Goal: Task Accomplishment & Management: Contribute content

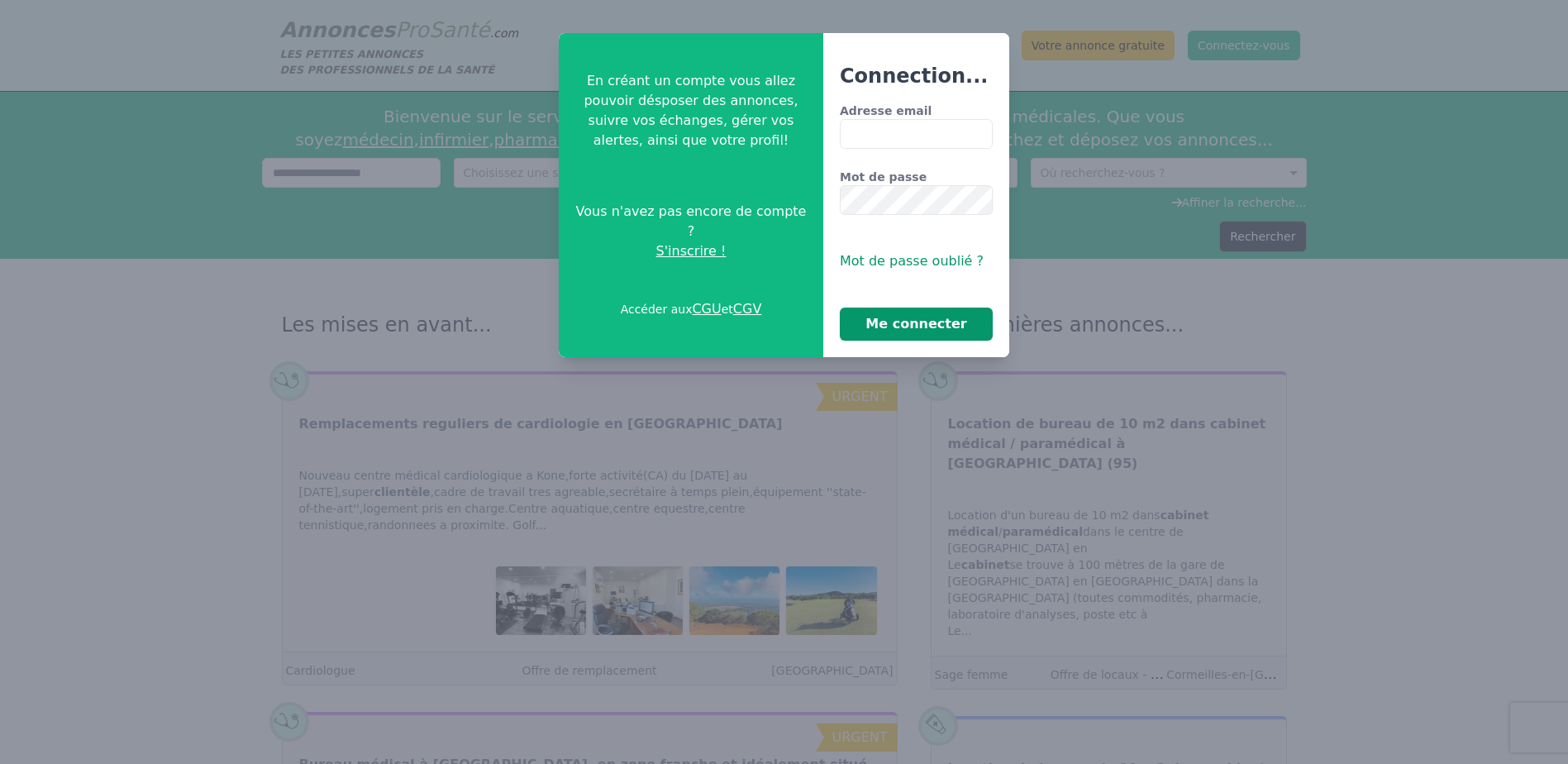
type input "**********"
click at [886, 314] on button "Me connecter" at bounding box center [916, 324] width 153 height 33
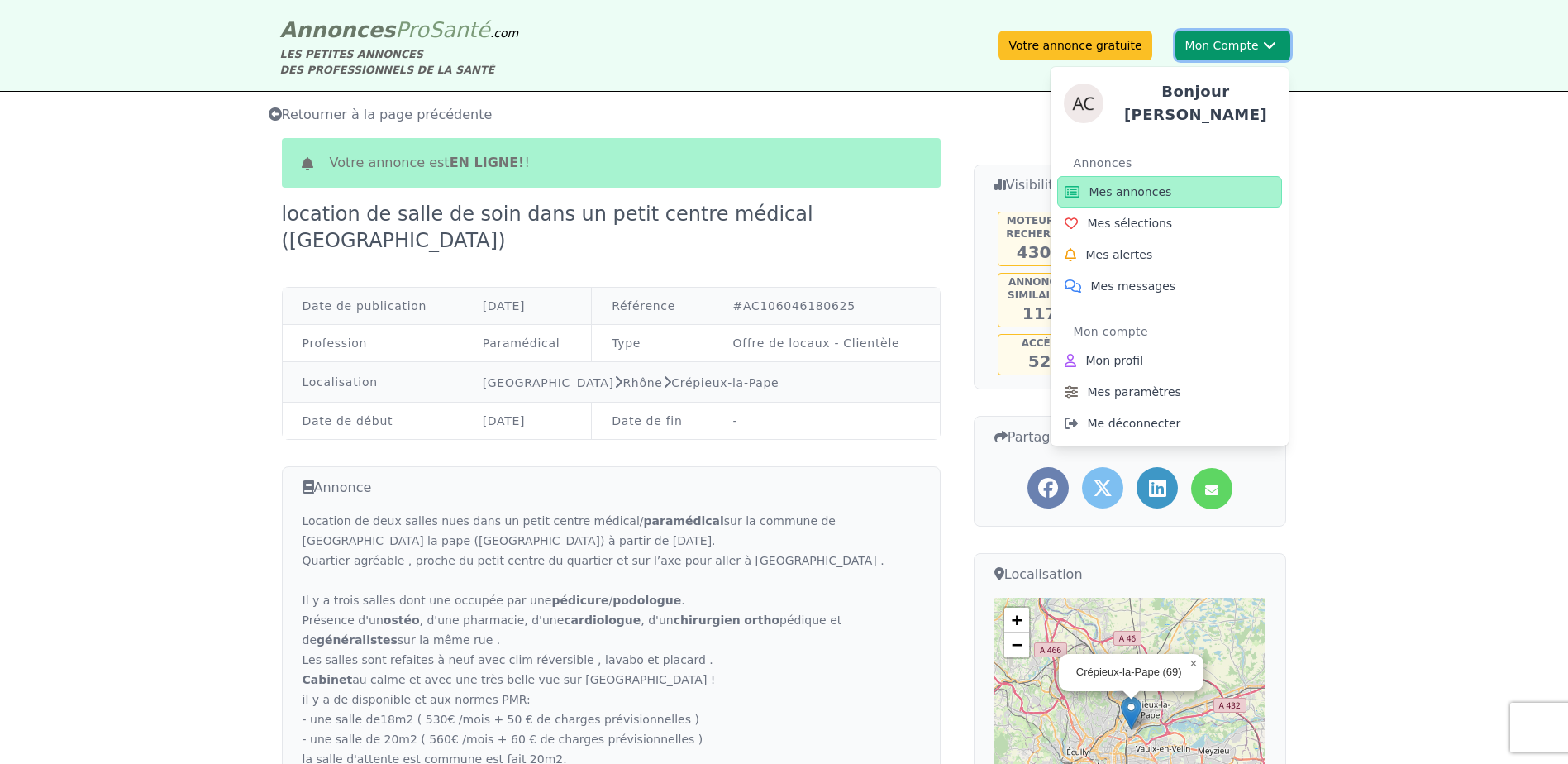
click at [1209, 43] on button "Mon Compte Bonjour [PERSON_NAME] annonces Mes sélections Mes alertes Mes messag…" at bounding box center [1232, 46] width 115 height 30
click at [1168, 189] on link "Mes annonces" at bounding box center [1169, 191] width 225 height 31
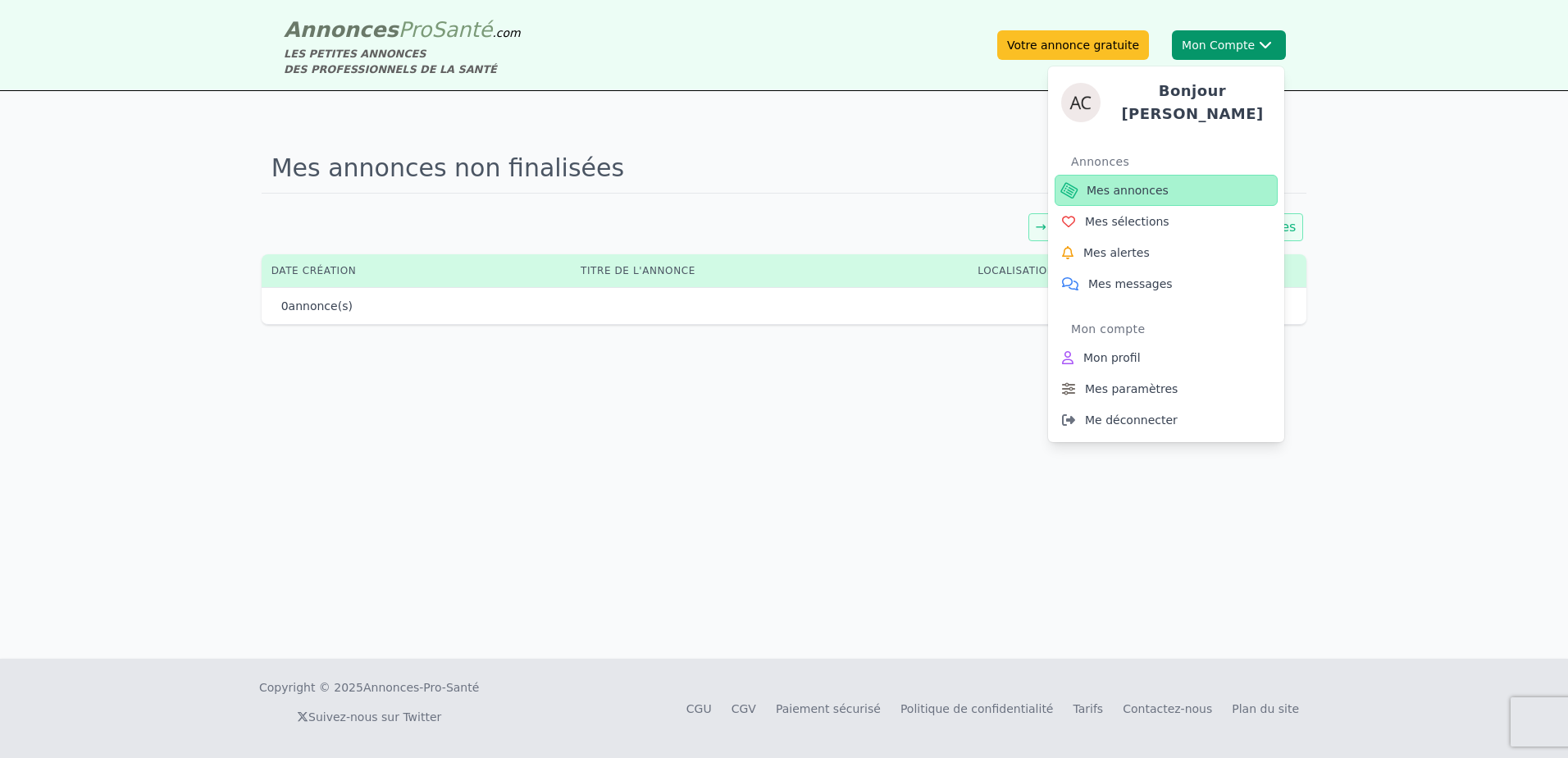
click at [1155, 187] on span "Mes annonces" at bounding box center [1128, 190] width 82 height 16
click at [1213, 53] on div "Bonjour [PERSON_NAME] Annonces Mes annonces Mes sélections Mes alertes Mes mess…" at bounding box center [1166, 247] width 236 height 389
click at [1154, 186] on span "Mes annonces" at bounding box center [1128, 190] width 82 height 16
click at [1159, 104] on h4 "Bonjour [PERSON_NAME]" at bounding box center [1192, 103] width 157 height 46
click at [1113, 282] on span "Mes messages" at bounding box center [1130, 283] width 85 height 16
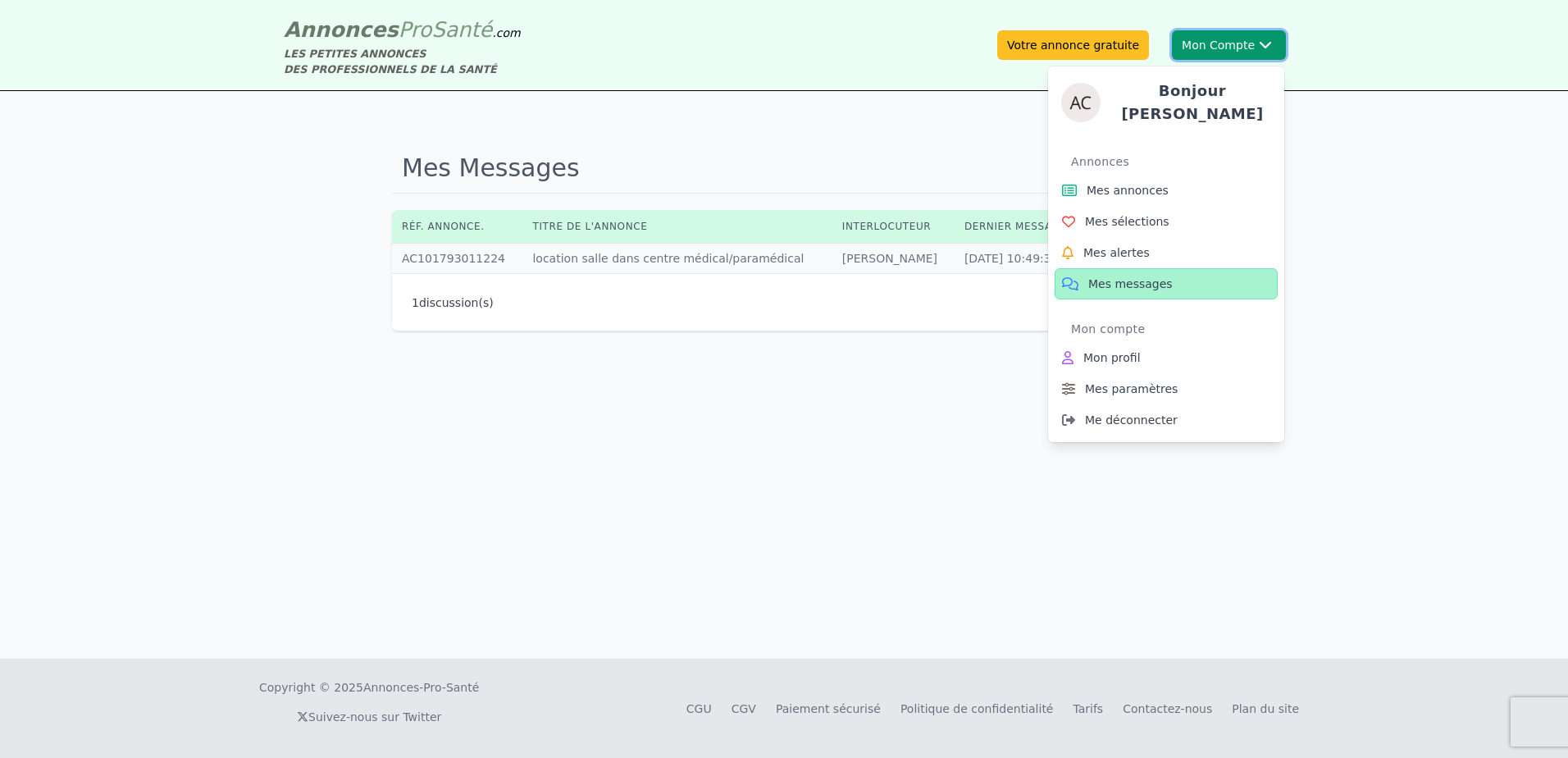
click at [1110, 330] on div "Mon compte" at bounding box center [1174, 329] width 207 height 26
click at [1242, 47] on button "Mon Compte Bonjour [PERSON_NAME] annonces Mes sélections Mes alertes Mes messag…" at bounding box center [1229, 45] width 114 height 30
click at [1125, 188] on span "Mes annonces" at bounding box center [1128, 190] width 82 height 16
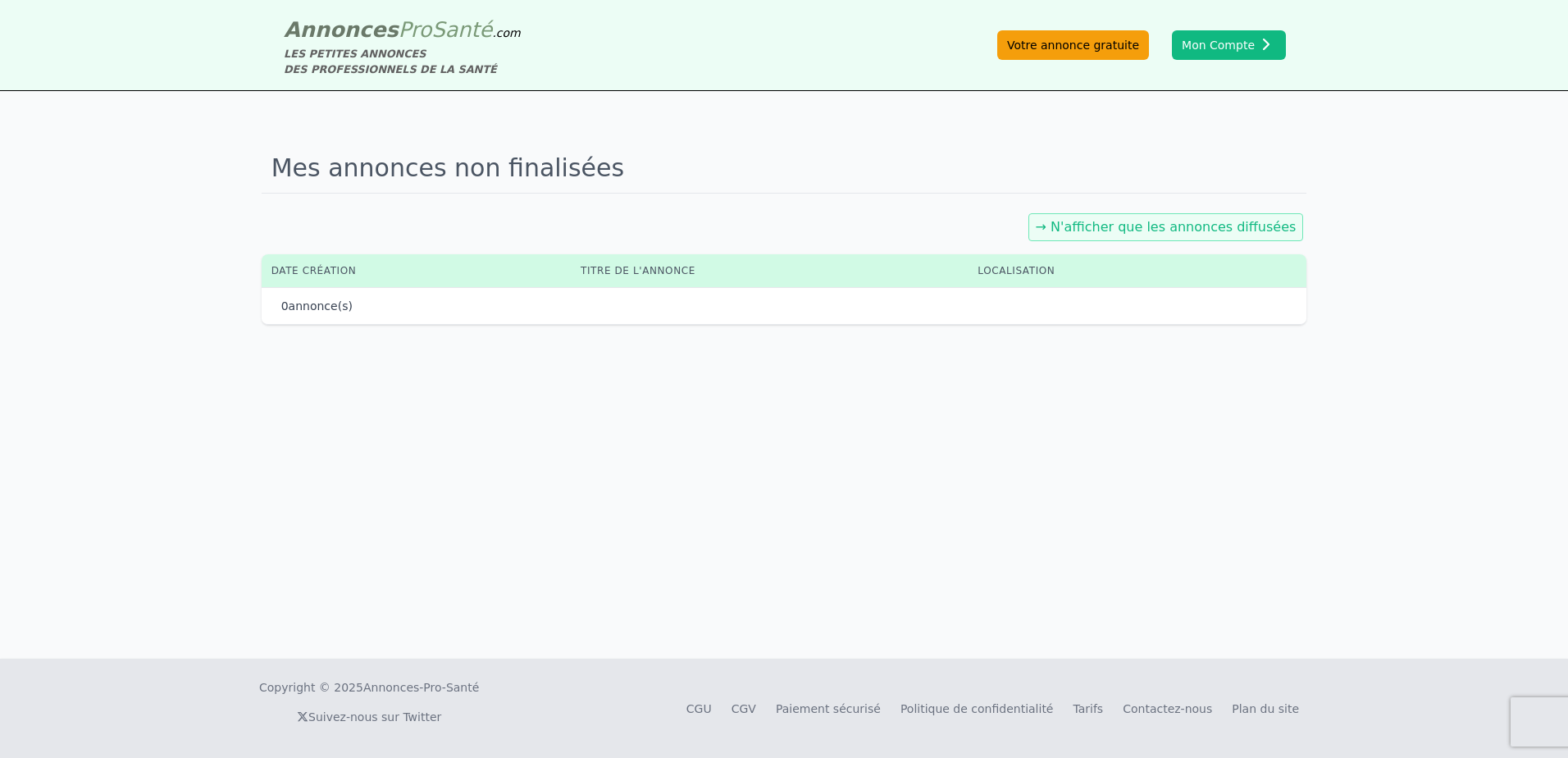
click at [1103, 52] on link "Votre annonce gratuite" at bounding box center [1073, 45] width 152 height 30
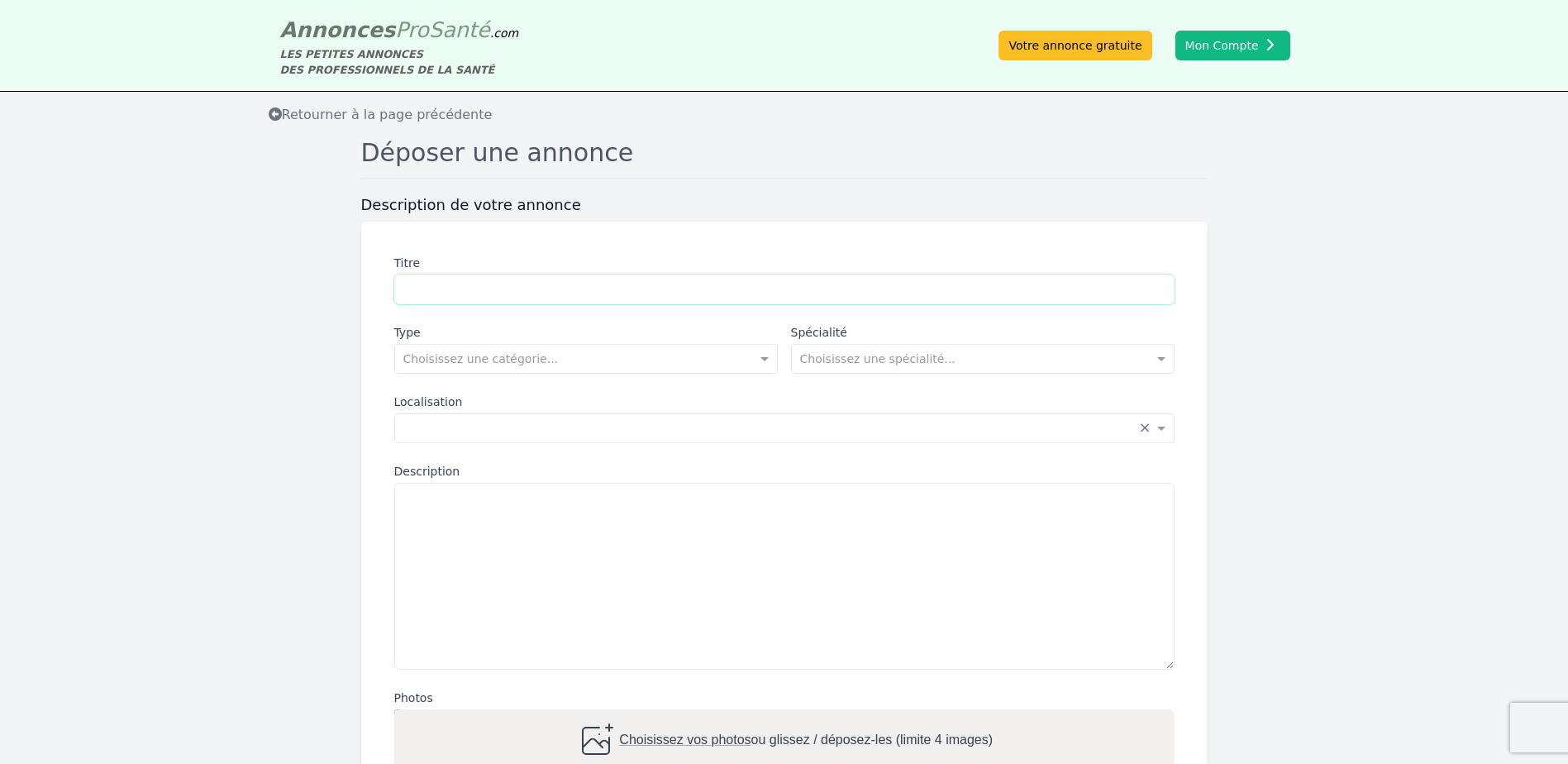
click at [456, 289] on input "Titre" at bounding box center [784, 289] width 780 height 30
type input "**********"
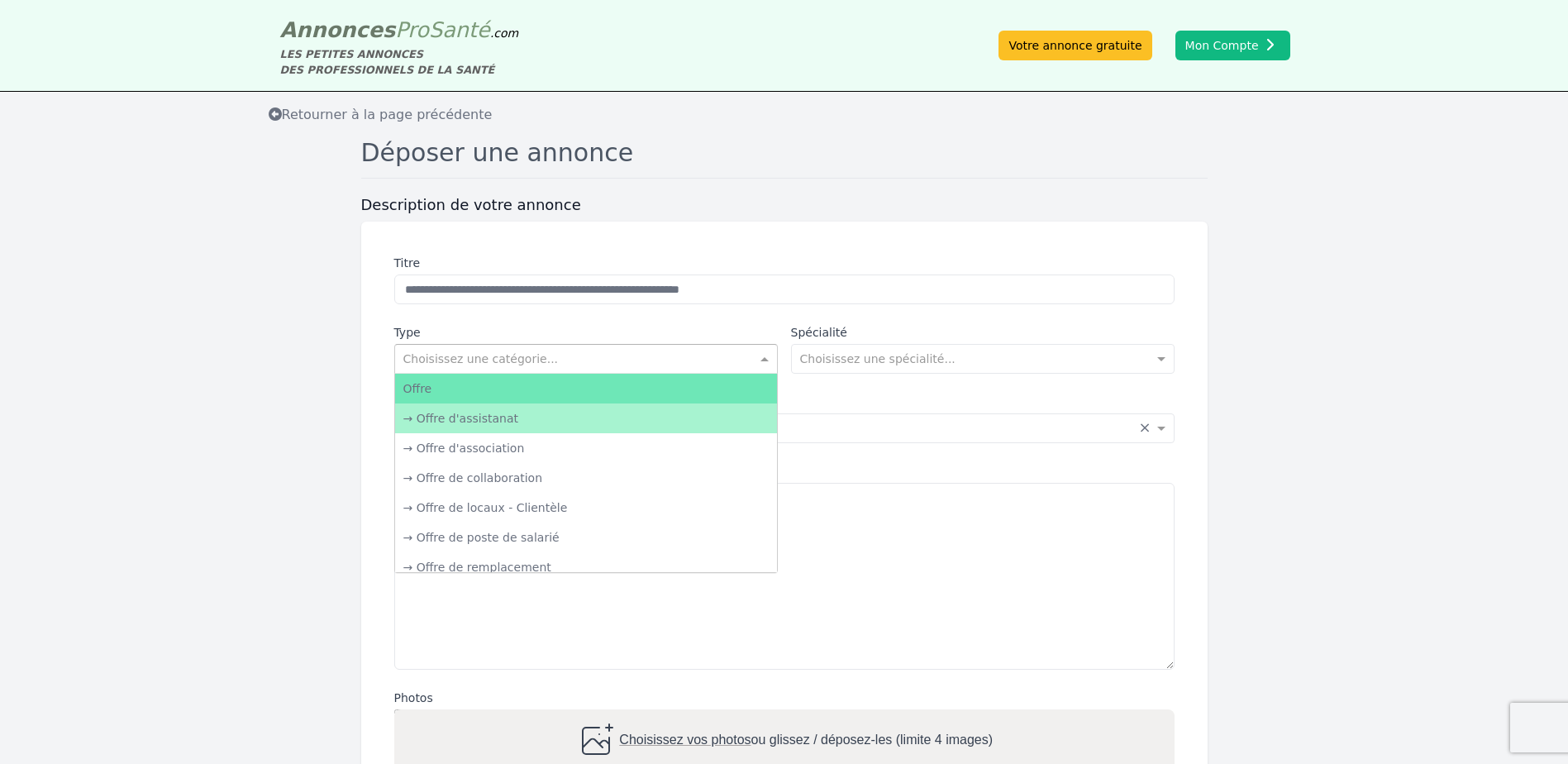
click at [499, 363] on input "text" at bounding box center [569, 357] width 332 height 16
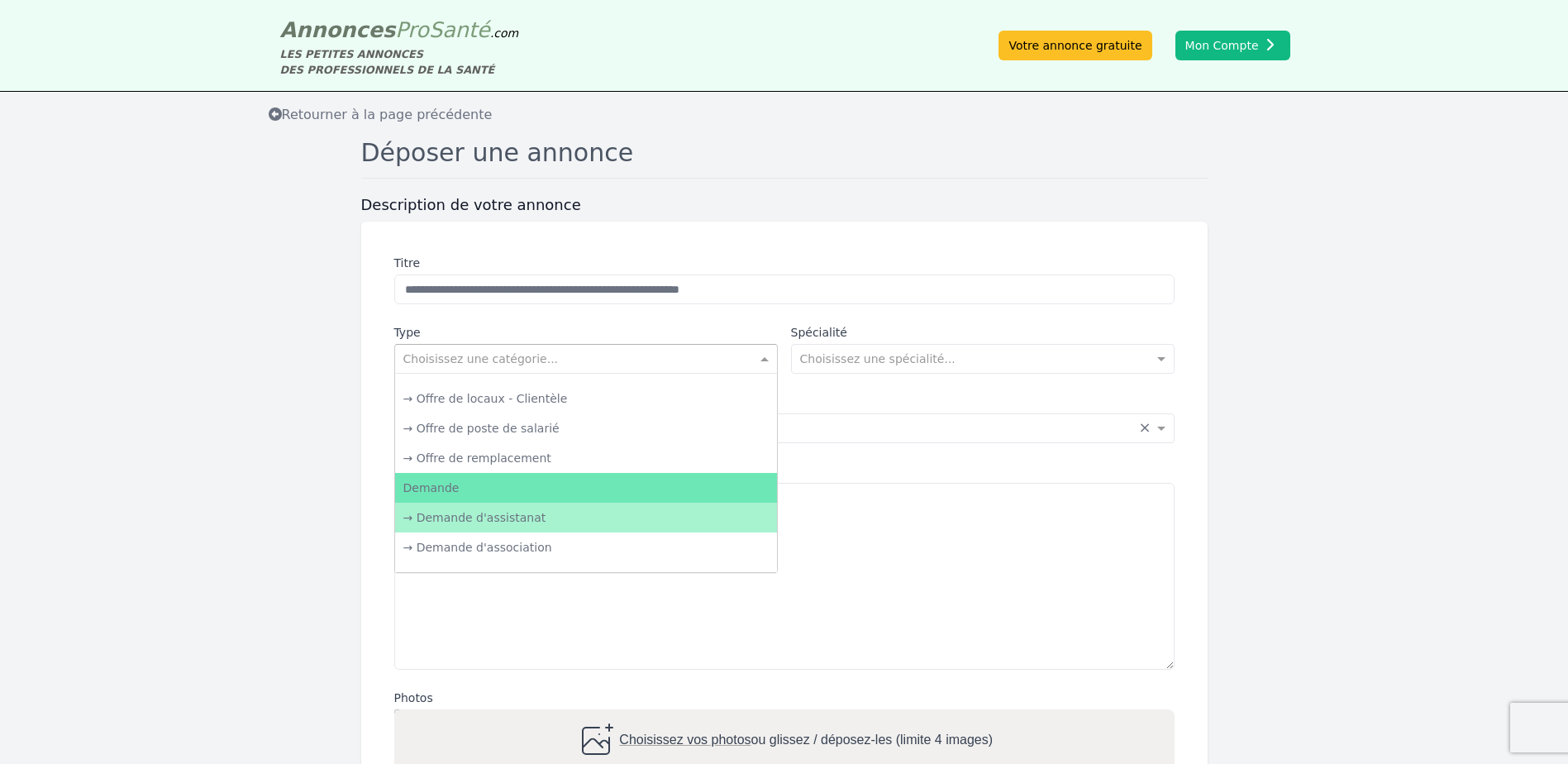
scroll to position [83, 0]
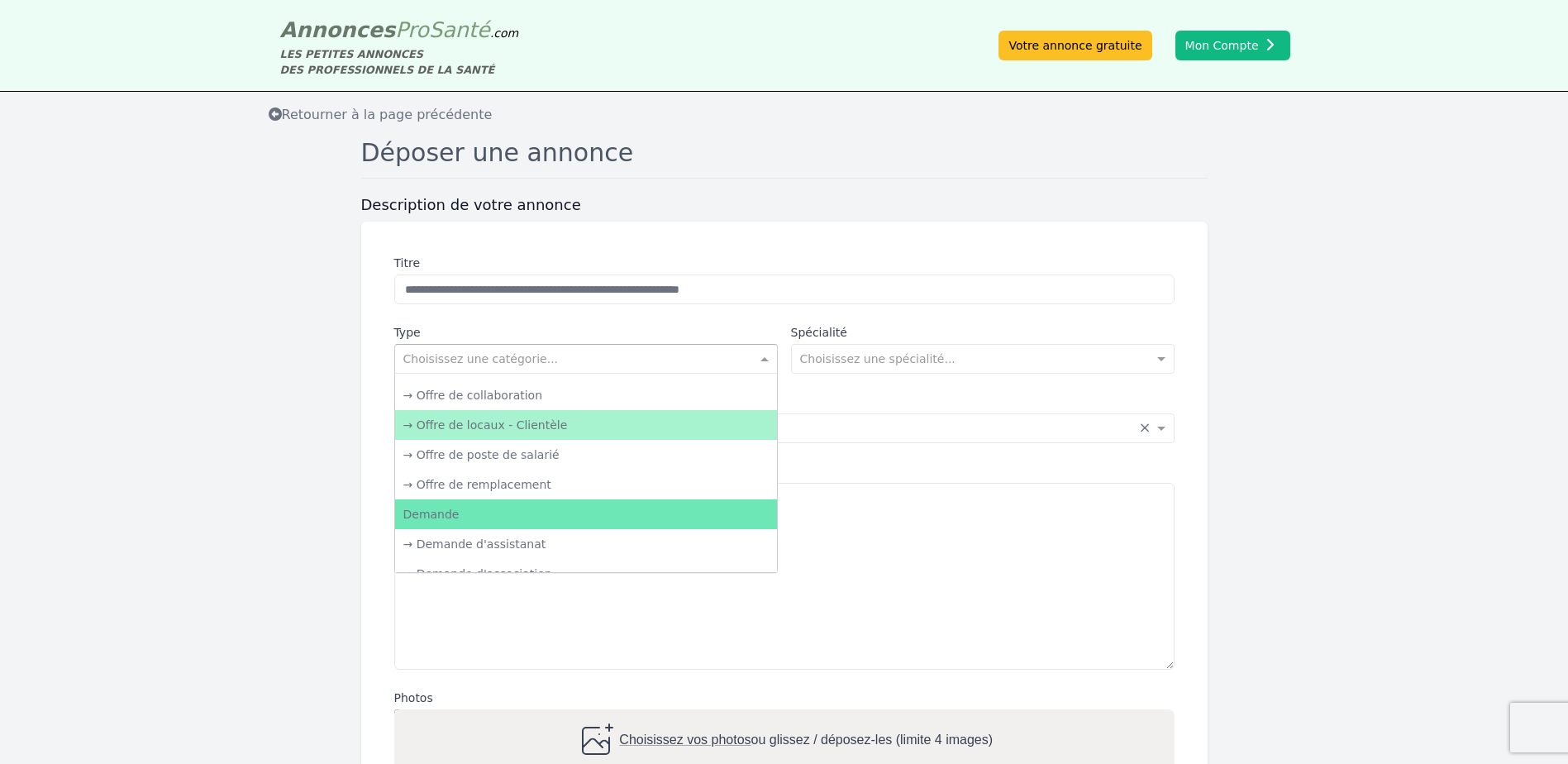
click at [542, 433] on div "→ Offre de locaux - Clientèle" at bounding box center [586, 425] width 381 height 30
